Goal: Communication & Community: Answer question/provide support

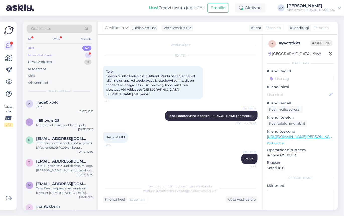
click at [40, 53] on div "Minu vestlused" at bounding box center [40, 55] width 25 height 5
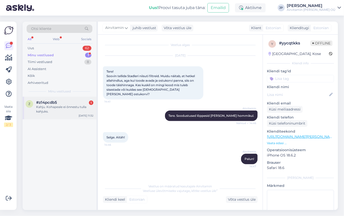
click at [49, 108] on div "Kahju. Kohapeale ei õnnestu tulla kahjuks." at bounding box center [64, 109] width 57 height 9
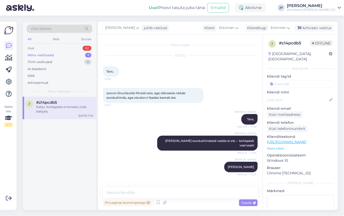
scroll to position [16, 0]
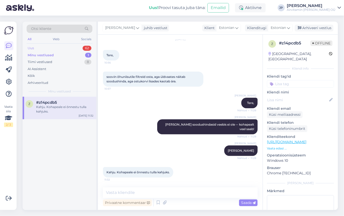
click at [33, 47] on div "Uus" at bounding box center [31, 48] width 6 height 5
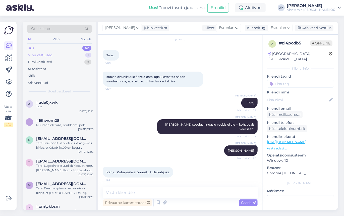
click at [42, 54] on div "Minu vestlused" at bounding box center [40, 55] width 25 height 5
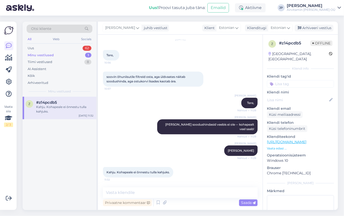
click at [49, 107] on div "Kahju. Kohapeale ei õnnestu tulla kahjuks." at bounding box center [64, 109] width 57 height 9
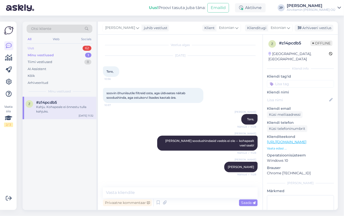
click at [34, 47] on div "Uus" at bounding box center [31, 48] width 6 height 5
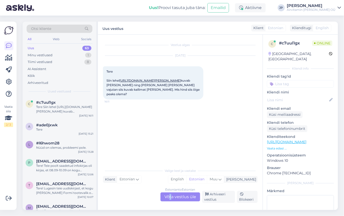
click at [171, 196] on div "Estonian to Estonian Võta vestlus üle" at bounding box center [181, 196] width 40 height 9
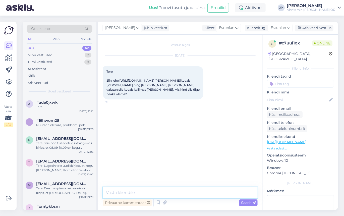
click at [136, 190] on textarea at bounding box center [180, 192] width 155 height 11
type textarea "Tere,"
type textarea "Tänasega sai kampaania [PERSON_NAME] hinnad tõusid!"
